Goal: Task Accomplishment & Management: Manage account settings

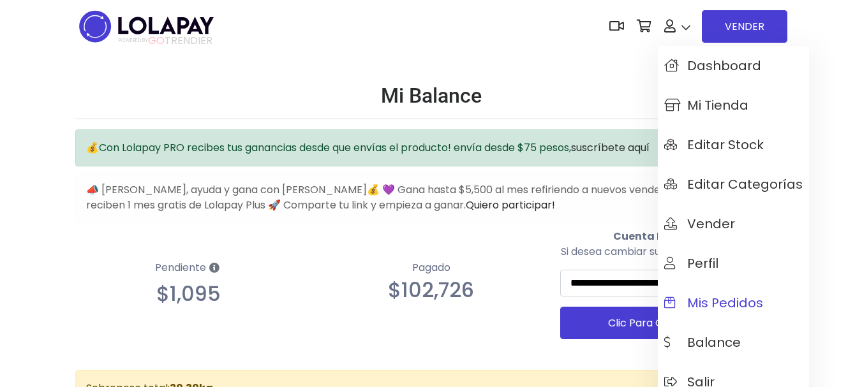
click at [729, 299] on span "Mis pedidos" at bounding box center [713, 303] width 99 height 14
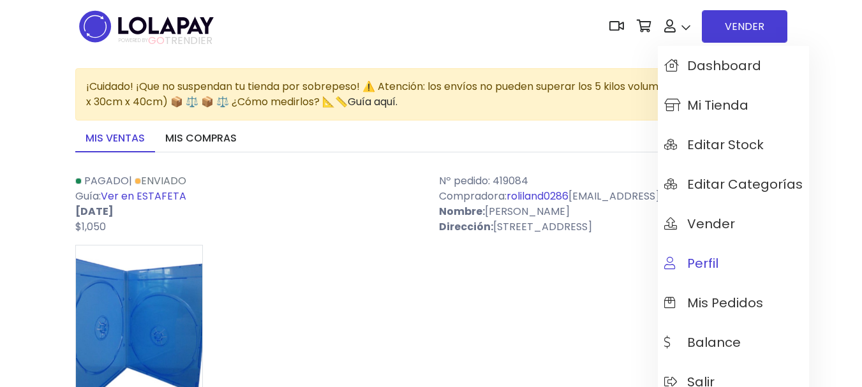
scroll to position [128, 0]
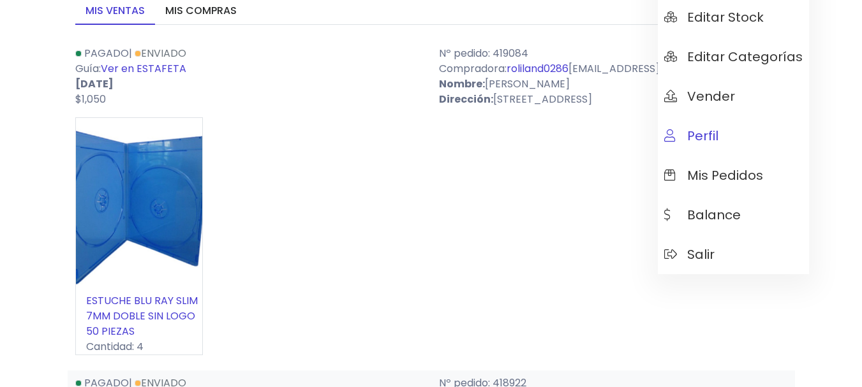
click at [703, 256] on span "Salir" at bounding box center [689, 255] width 50 height 14
